Goal: Task Accomplishment & Management: Complete application form

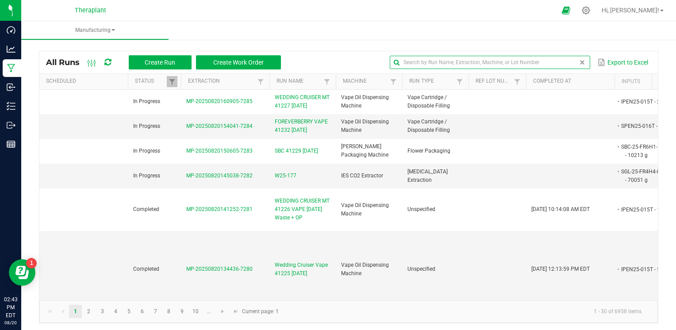
click at [563, 63] on input "text" at bounding box center [490, 62] width 200 height 13
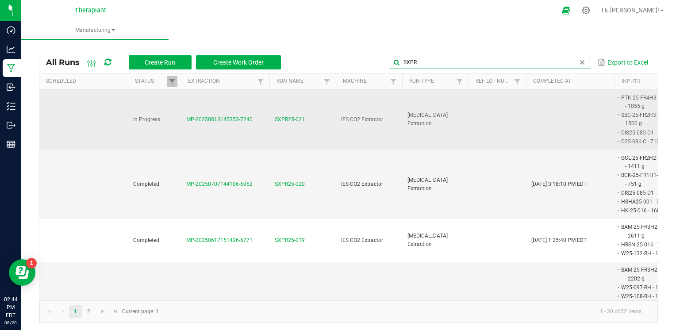
type input "SXPR"
click at [290, 119] on span "SXPR25-021" at bounding box center [290, 120] width 30 height 8
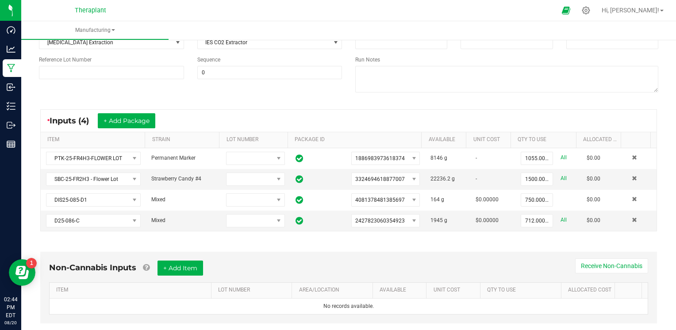
scroll to position [133, 0]
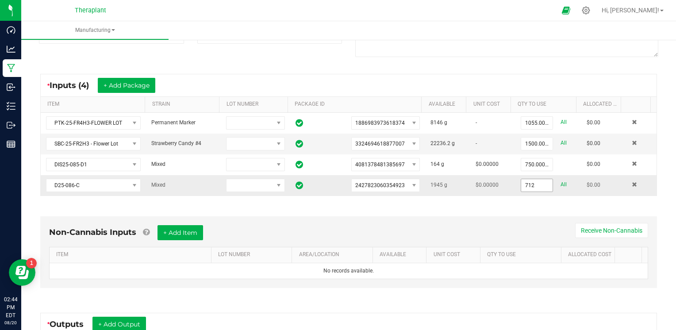
click at [523, 185] on input "712" at bounding box center [536, 185] width 31 height 12
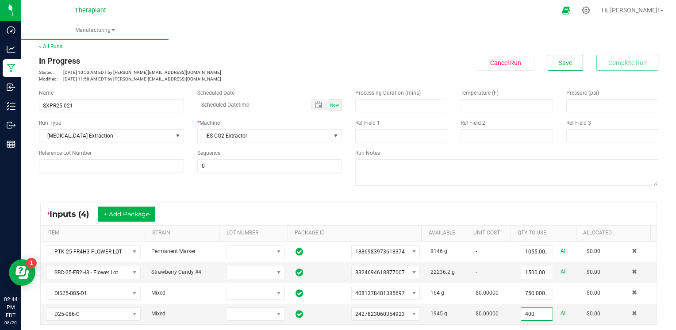
scroll to position [0, 0]
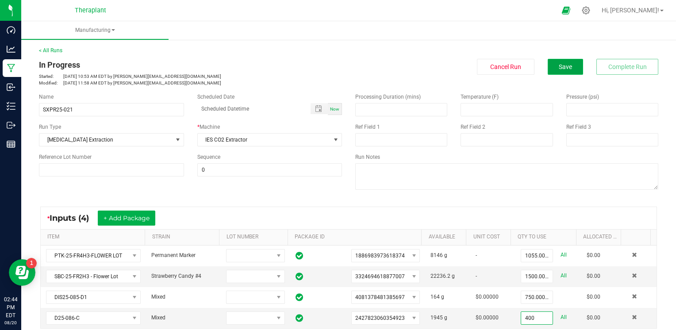
type input "400.0000 g"
click at [560, 69] on span "Save" at bounding box center [565, 66] width 13 height 7
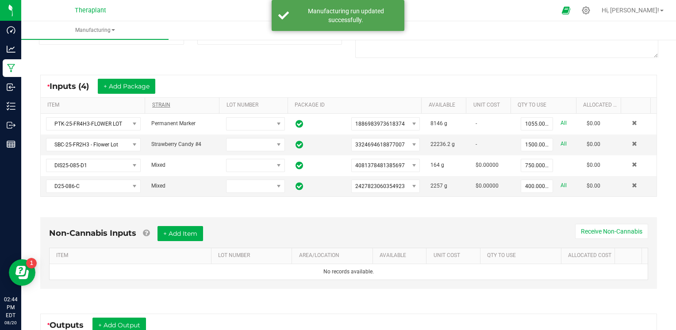
scroll to position [133, 0]
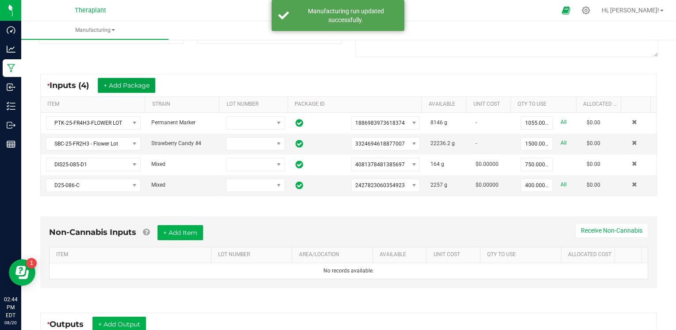
click at [151, 82] on button "+ Add Package" at bounding box center [127, 85] width 58 height 15
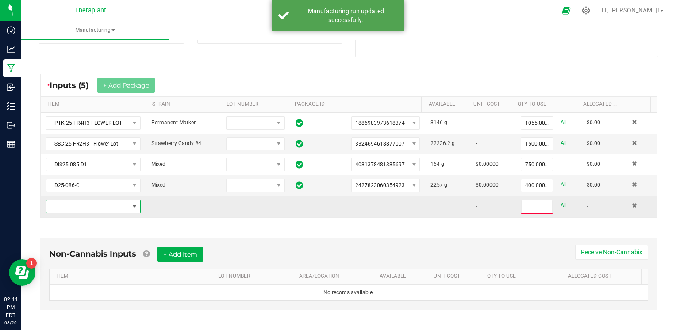
click at [113, 202] on span "NO DATA FOUND" at bounding box center [87, 207] width 83 height 12
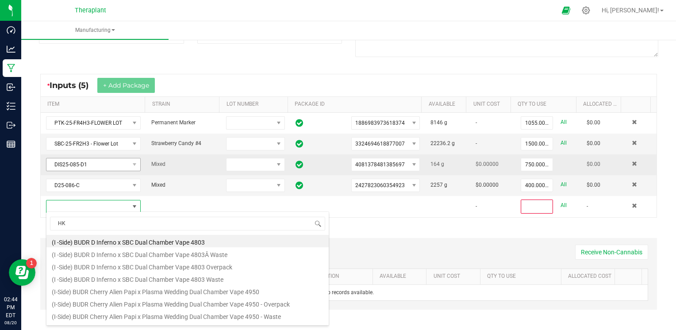
scroll to position [13, 91]
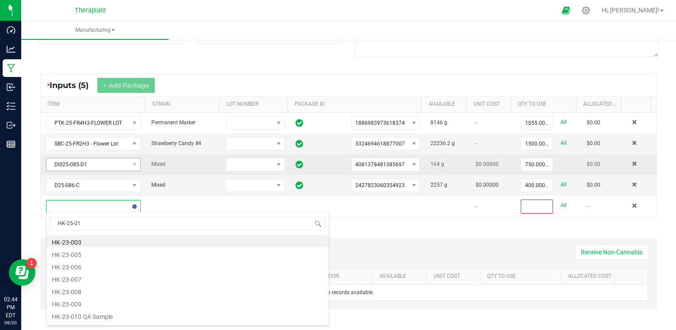
type input "HK-25-017"
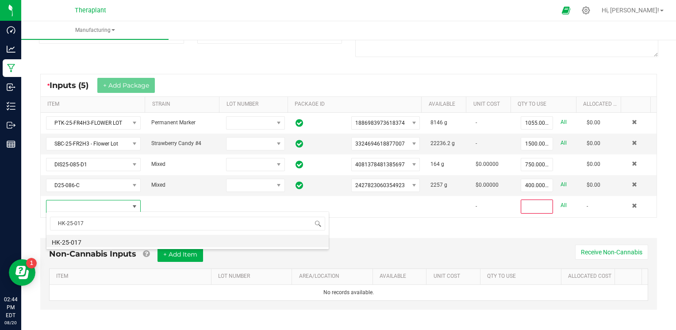
click at [77, 245] on li "HK-25-017" at bounding box center [187, 241] width 282 height 12
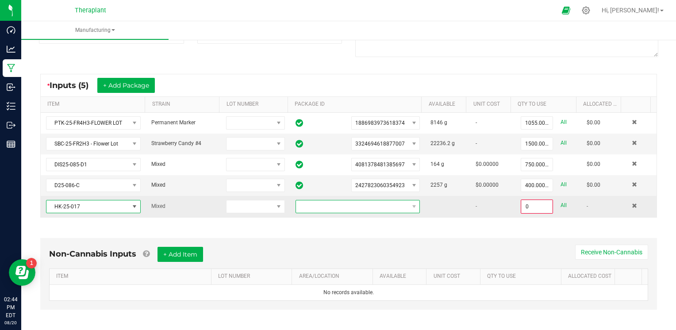
click at [347, 202] on span at bounding box center [352, 207] width 113 height 12
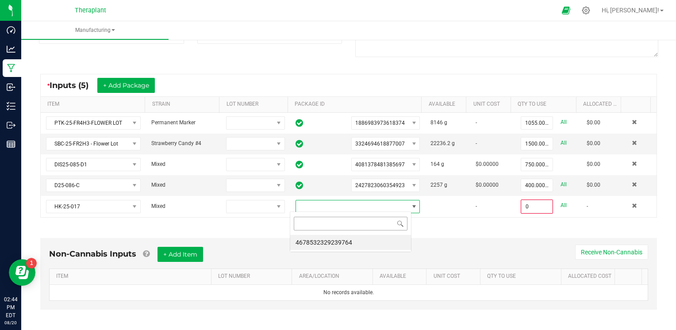
scroll to position [13, 121]
click at [345, 239] on li "4678532329239764" at bounding box center [350, 242] width 121 height 15
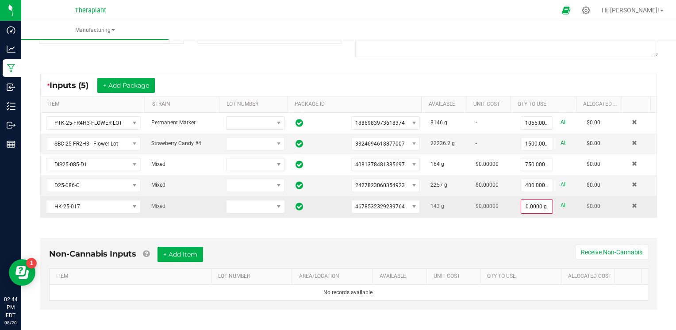
click at [561, 206] on link "All" at bounding box center [564, 206] width 6 height 12
type input "143.0000 g"
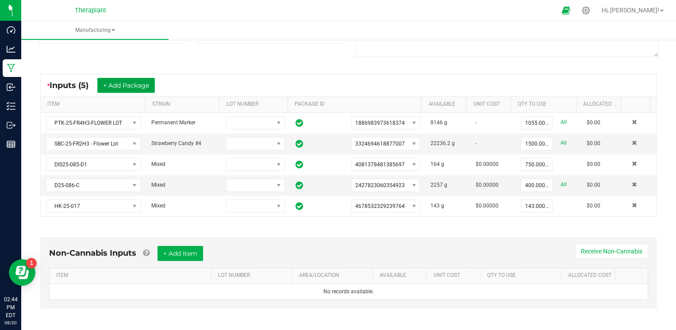
click at [131, 88] on button "+ Add Package" at bounding box center [126, 85] width 58 height 15
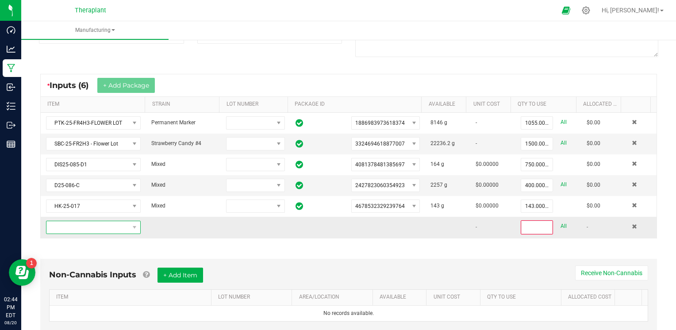
click at [108, 228] on span "NO DATA FOUND" at bounding box center [87, 227] width 83 height 12
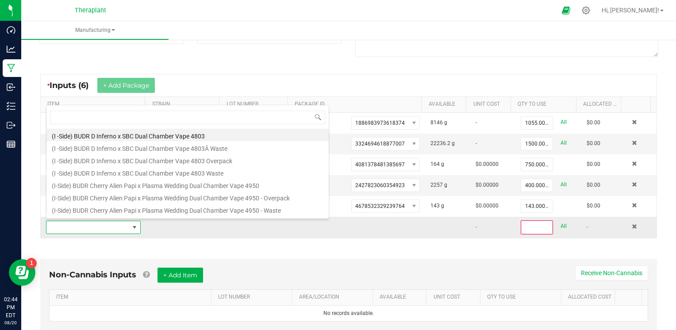
scroll to position [13, 91]
type input "HK-25-018"
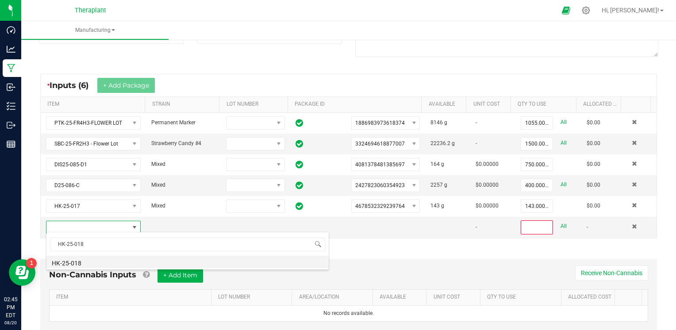
click at [83, 259] on li "HK-25-018" at bounding box center [187, 262] width 282 height 12
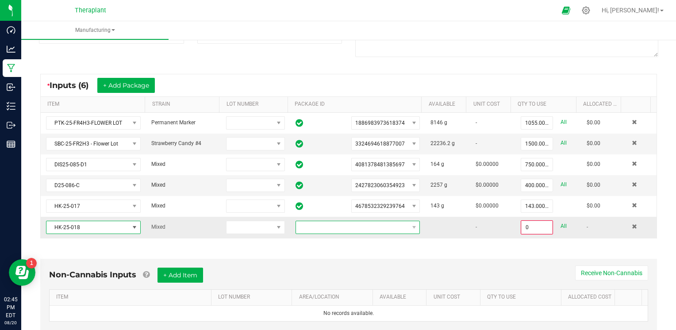
click at [386, 228] on span at bounding box center [352, 227] width 113 height 12
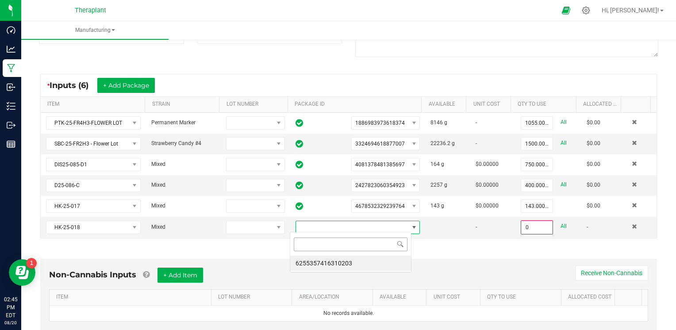
scroll to position [13, 121]
click at [363, 263] on li "6255357416310203" at bounding box center [350, 263] width 121 height 15
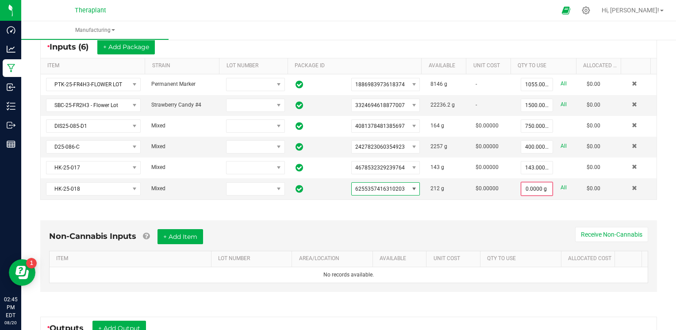
scroll to position [221, 0]
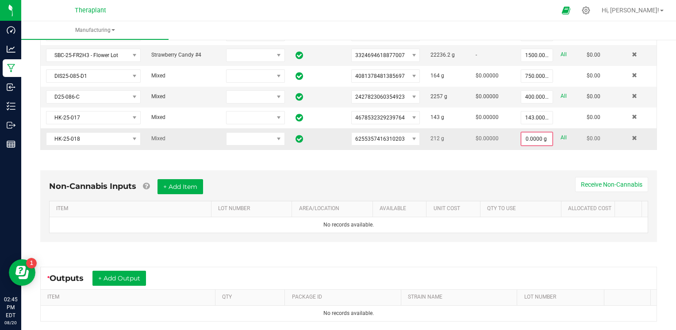
click at [561, 138] on link "All" at bounding box center [564, 138] width 6 height 12
click at [524, 136] on input "212" at bounding box center [536, 138] width 31 height 12
click at [522, 140] on input "212" at bounding box center [536, 138] width 31 height 12
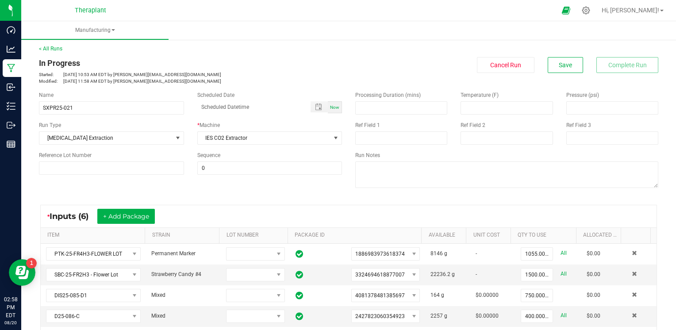
scroll to position [0, 0]
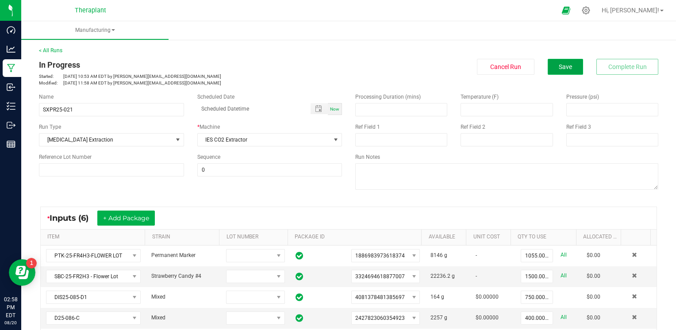
type input "54.0000 g"
click at [567, 66] on button "Save" at bounding box center [565, 67] width 35 height 16
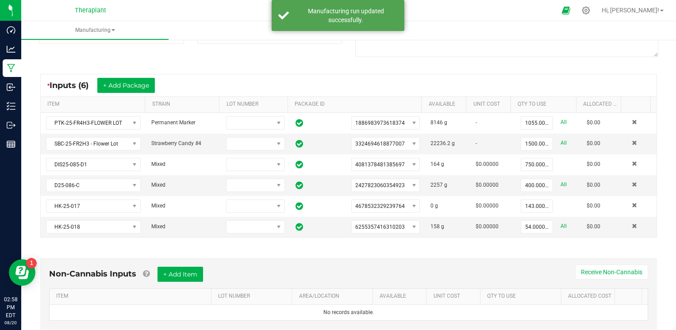
scroll to position [177, 0]
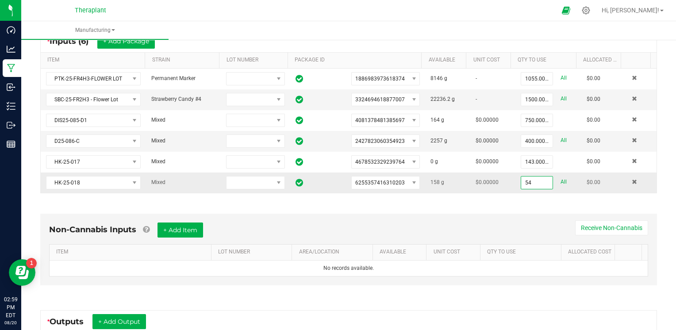
click at [526, 181] on input "54" at bounding box center [536, 183] width 31 height 12
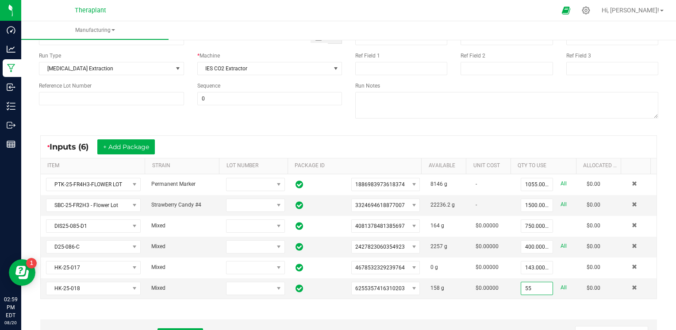
scroll to position [0, 0]
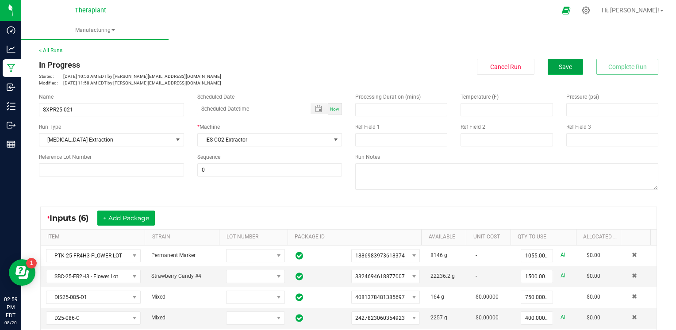
type input "55.0000 g"
click at [561, 69] on span "Save" at bounding box center [565, 66] width 13 height 7
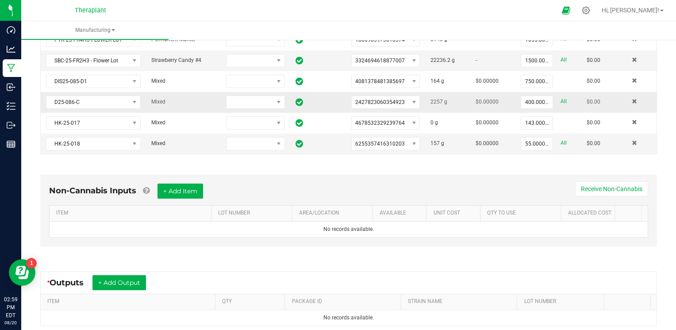
scroll to position [221, 0]
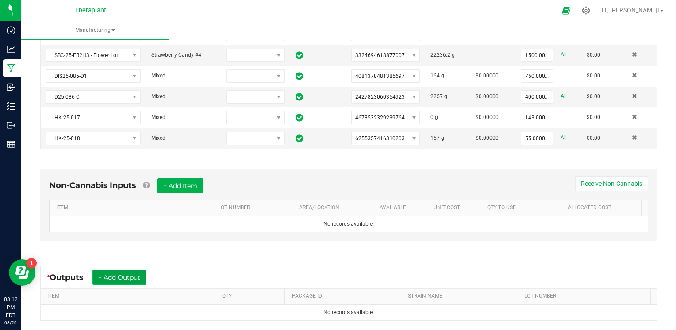
click at [126, 279] on button "+ Add Output" at bounding box center [120, 277] width 54 height 15
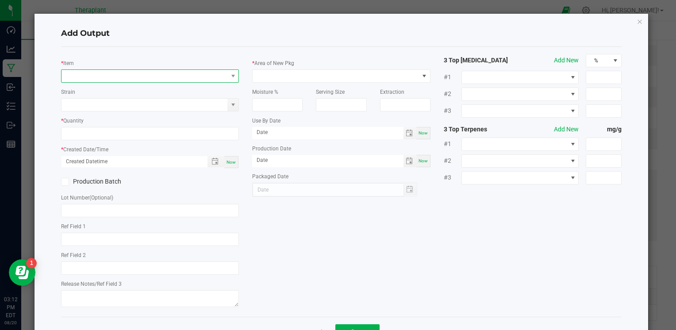
click at [105, 77] on span "NO DATA FOUND" at bounding box center [145, 76] width 166 height 12
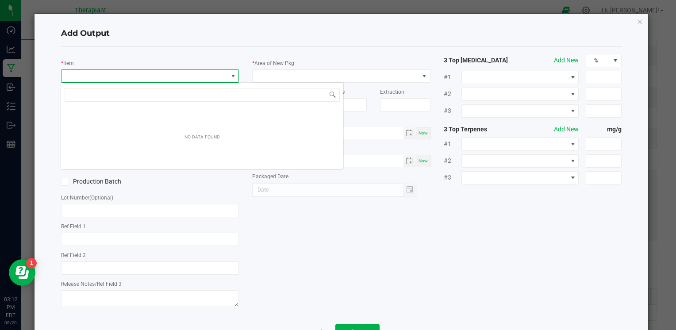
scroll to position [13, 176]
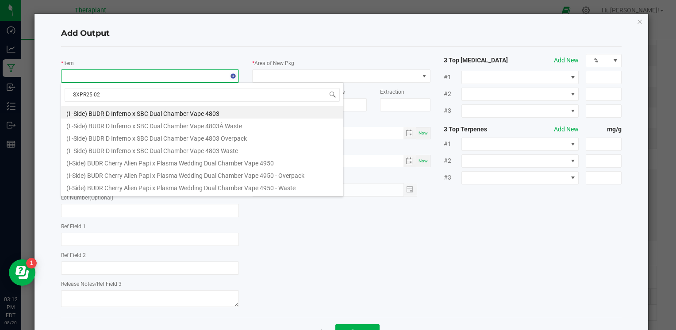
type input "SXPR25-021"
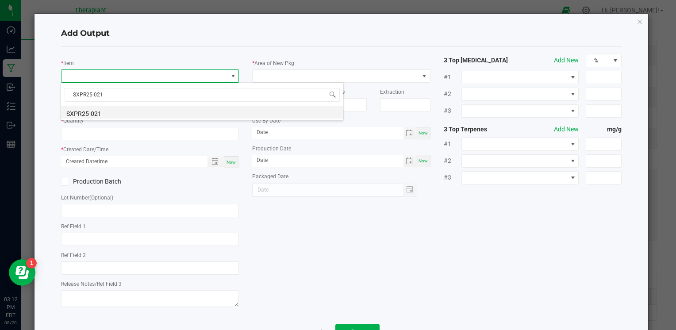
click at [109, 115] on li "SXPR25-021" at bounding box center [202, 112] width 282 height 12
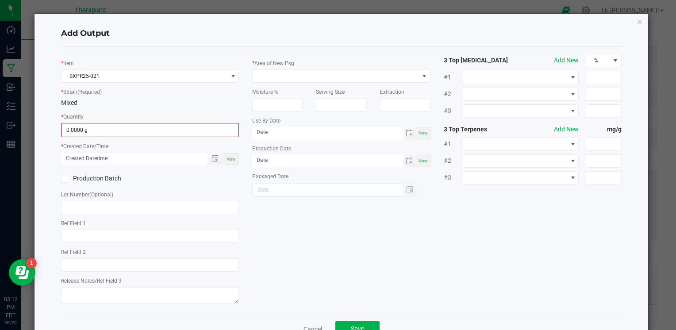
click at [109, 121] on div "* Quantity 0.0000 g" at bounding box center [150, 124] width 178 height 25
click at [110, 127] on input "0" at bounding box center [150, 130] width 176 height 12
type input "3755.0000 g"
click at [238, 158] on div "* Item SXPR25-021 * Strain (Required) Mixed * Quantity 3755.0000 g * Created Da…" at bounding box center [149, 180] width 191 height 252
click at [235, 158] on div "Now" at bounding box center [231, 158] width 14 height 12
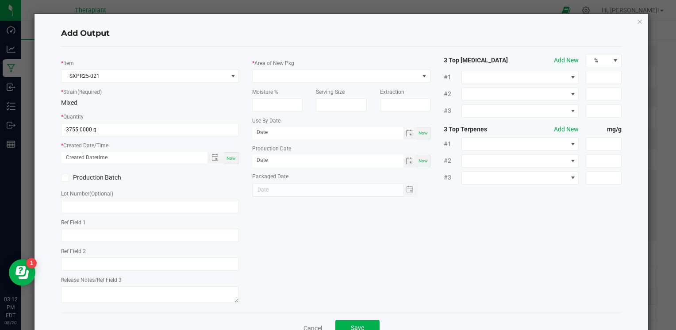
type input "08/20/2025 3:12 PM"
type input "[DATE]"
click at [301, 79] on span at bounding box center [336, 76] width 166 height 12
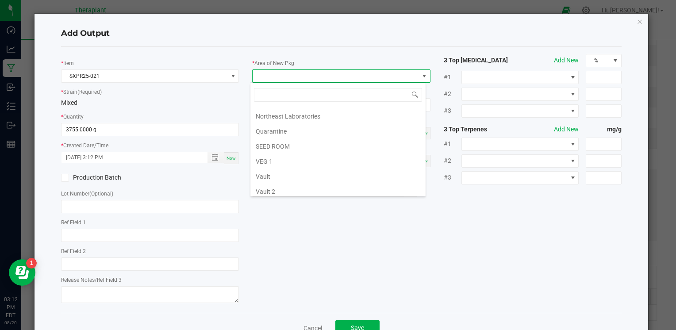
scroll to position [164, 0]
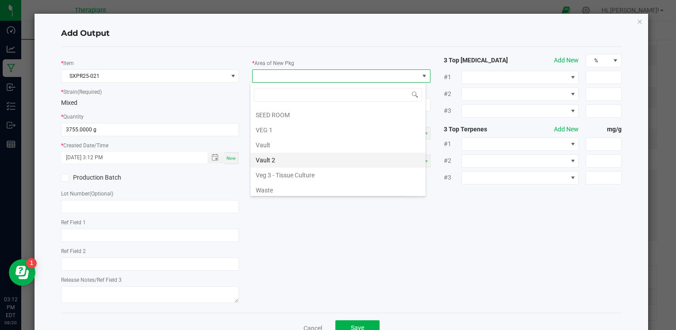
click at [287, 158] on li "Vault 2" at bounding box center [338, 160] width 175 height 15
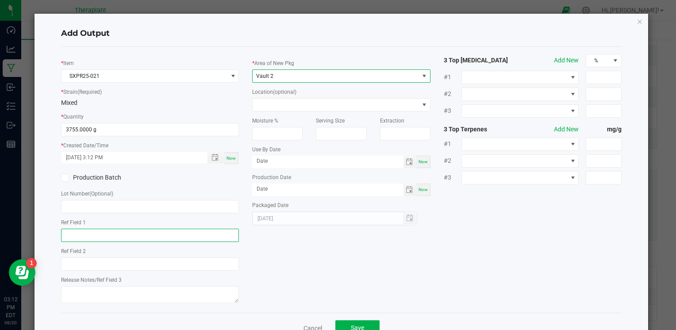
click at [123, 236] on input "text" at bounding box center [150, 235] width 178 height 13
type input "s"
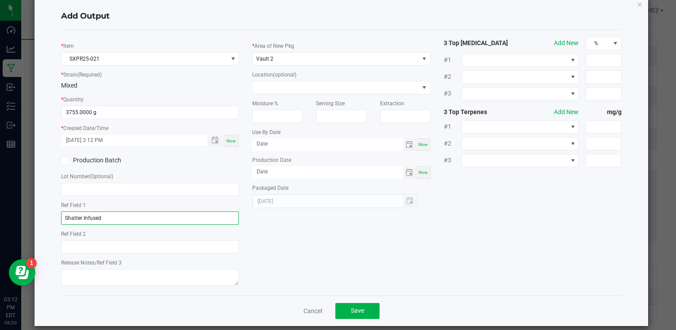
scroll to position [27, 0]
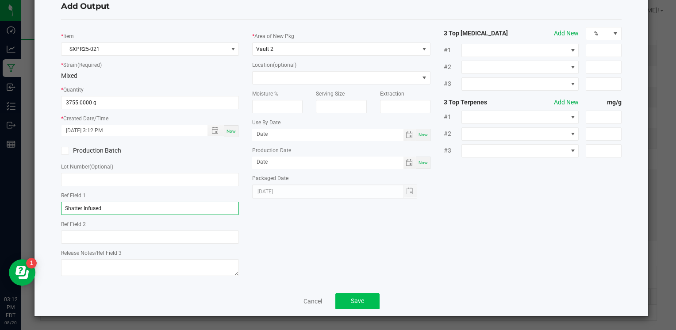
type input "Shatter Infused"
click at [355, 297] on button "Save" at bounding box center [358, 301] width 44 height 16
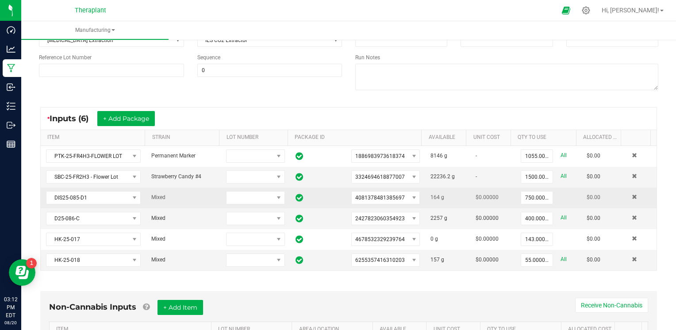
scroll to position [0, 0]
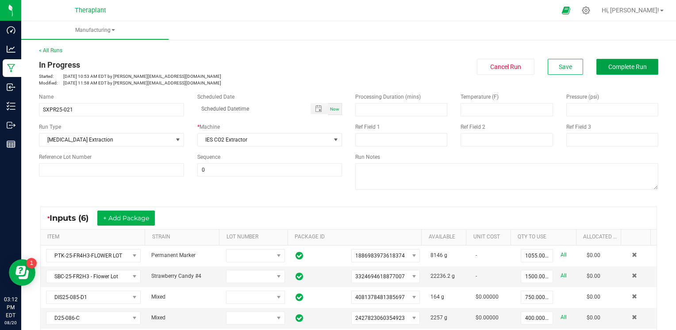
click at [637, 62] on button "Complete Run" at bounding box center [628, 67] width 62 height 16
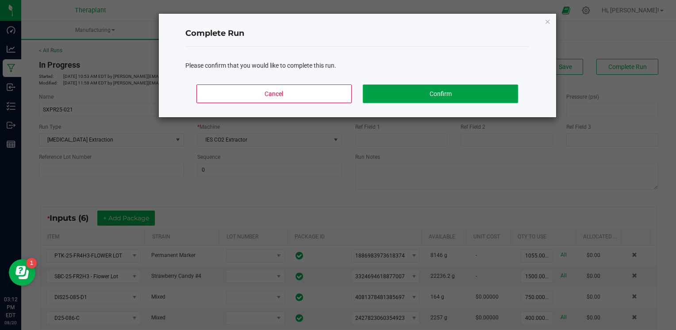
click at [417, 93] on button "Confirm" at bounding box center [440, 94] width 155 height 19
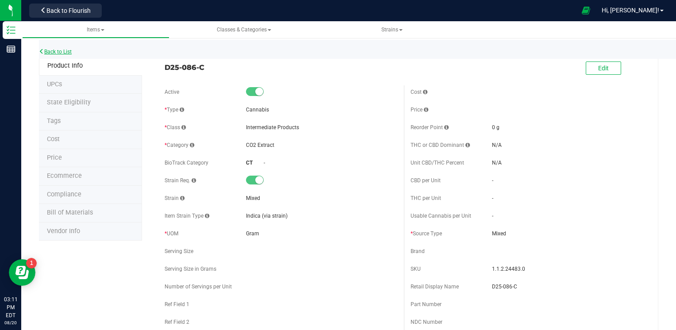
click at [62, 54] on link "Back to List" at bounding box center [55, 52] width 33 height 6
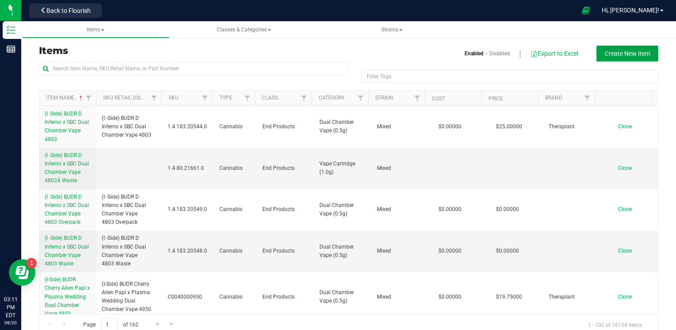
click at [641, 54] on span "Create New Item" at bounding box center [628, 53] width 46 height 7
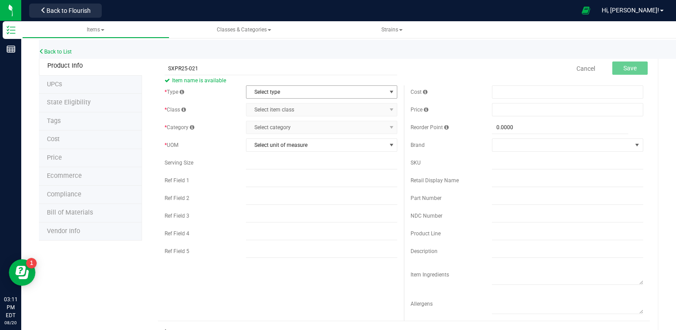
type input "SXPR25-021"
click at [304, 92] on span "Select type" at bounding box center [316, 92] width 139 height 12
click at [294, 104] on li "Cannabis" at bounding box center [319, 106] width 149 height 13
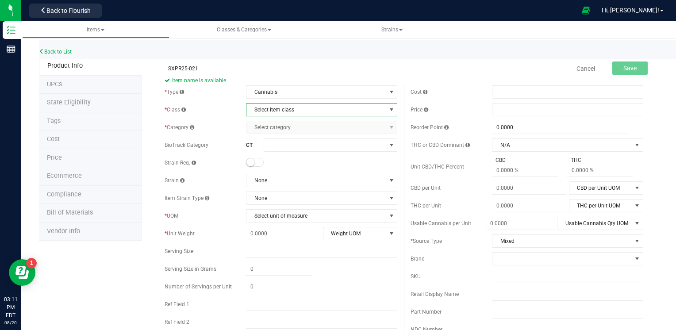
click at [293, 106] on span "Select item class" at bounding box center [316, 110] width 139 height 12
click at [284, 151] on li "Intermediate Products" at bounding box center [319, 151] width 149 height 13
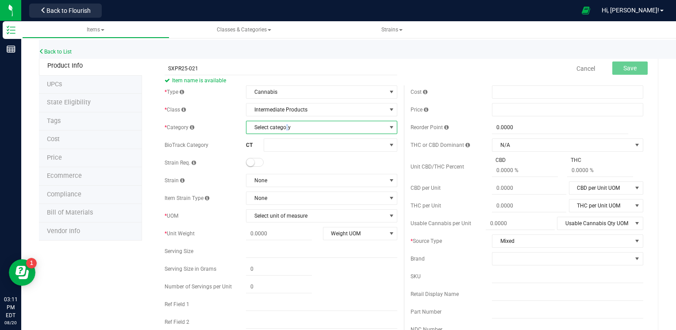
click at [285, 128] on span "Select category" at bounding box center [316, 127] width 139 height 12
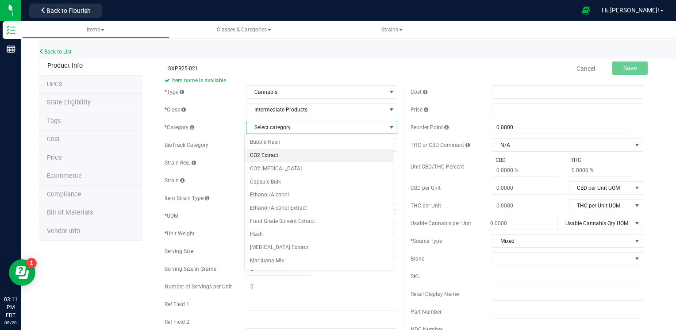
click at [273, 157] on li "CO2 Extract" at bounding box center [319, 155] width 149 height 13
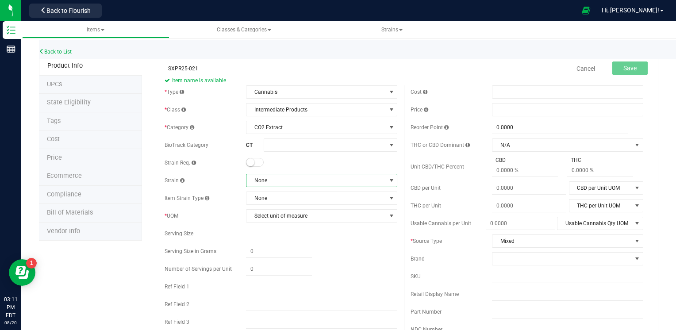
click at [274, 176] on span "None" at bounding box center [316, 180] width 139 height 12
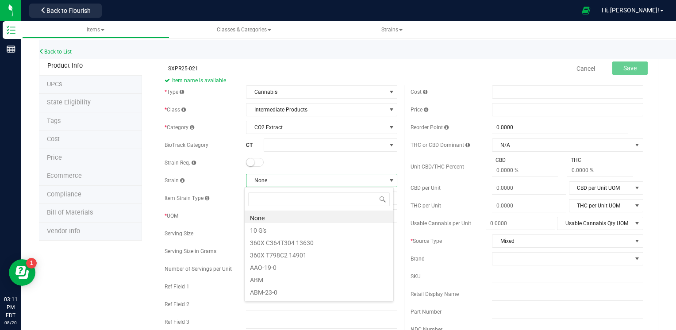
scroll to position [13, 149]
type input "MIX"
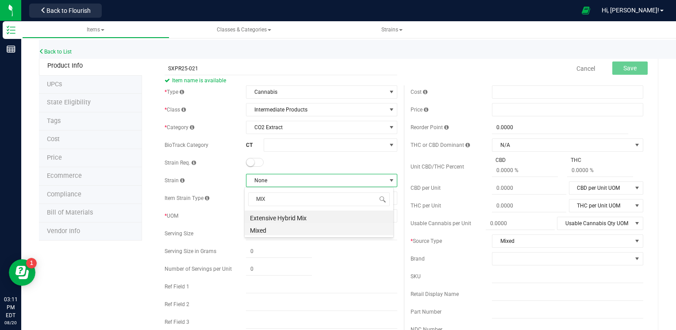
click at [275, 232] on li "Mixed" at bounding box center [319, 229] width 149 height 12
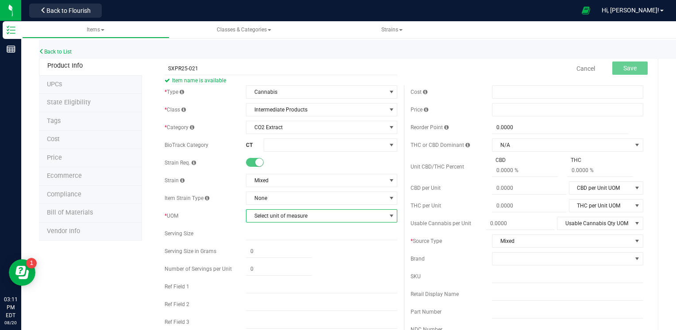
click at [269, 218] on span "Select unit of measure" at bounding box center [316, 216] width 139 height 12
click at [272, 94] on li "Gram" at bounding box center [319, 94] width 149 height 13
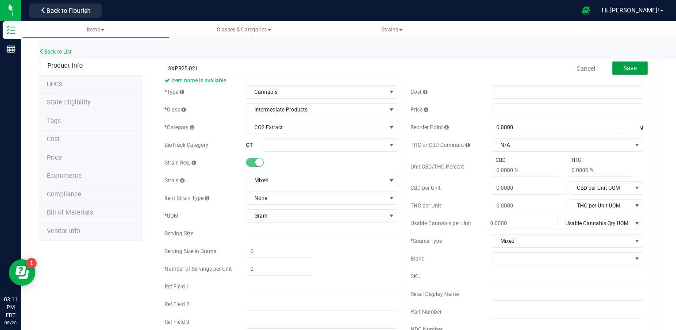
click at [629, 69] on span "Save" at bounding box center [630, 68] width 13 height 7
